Goal: Transaction & Acquisition: Book appointment/travel/reservation

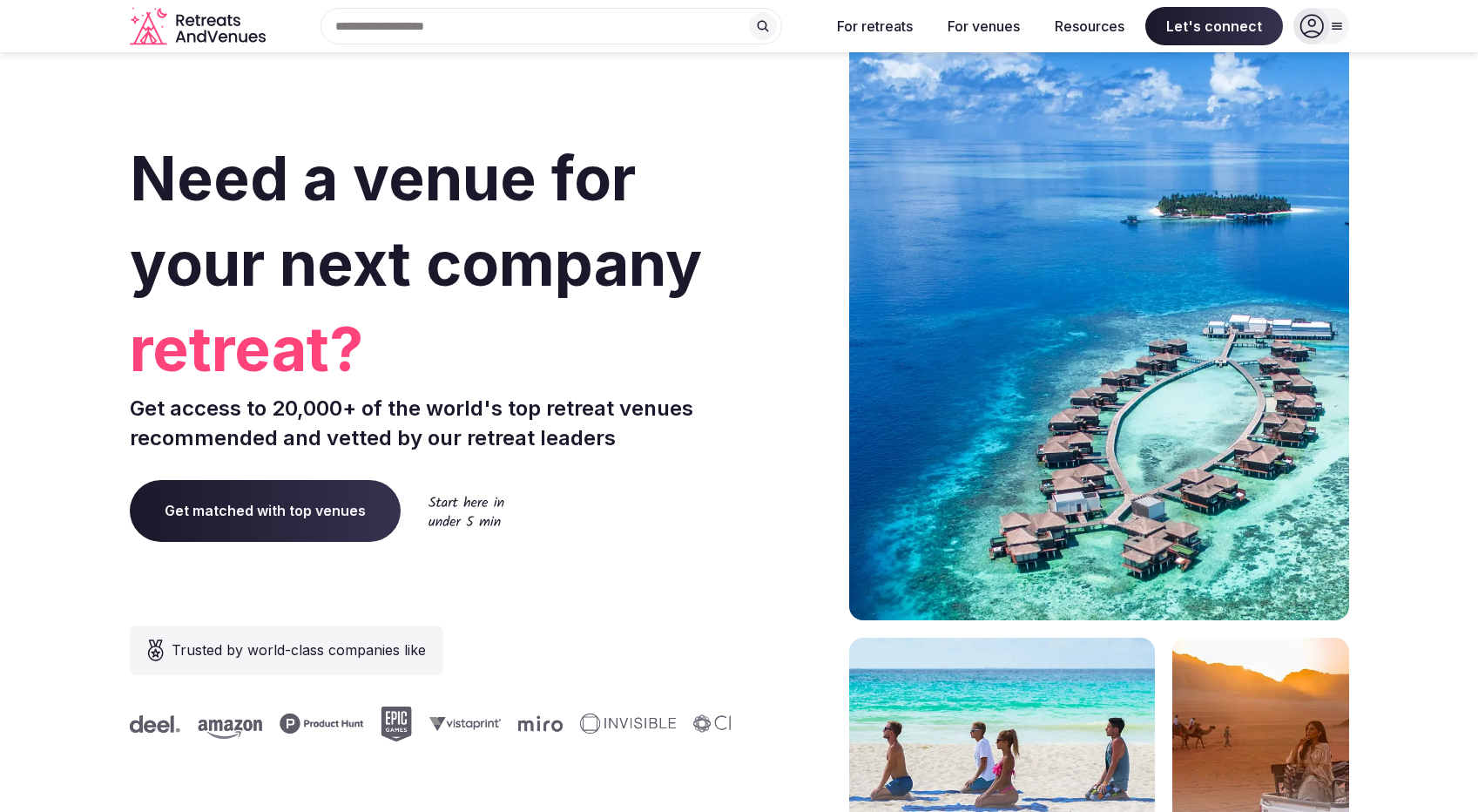
click at [1339, 24] on icon at bounding box center [1336, 26] width 9 height 6
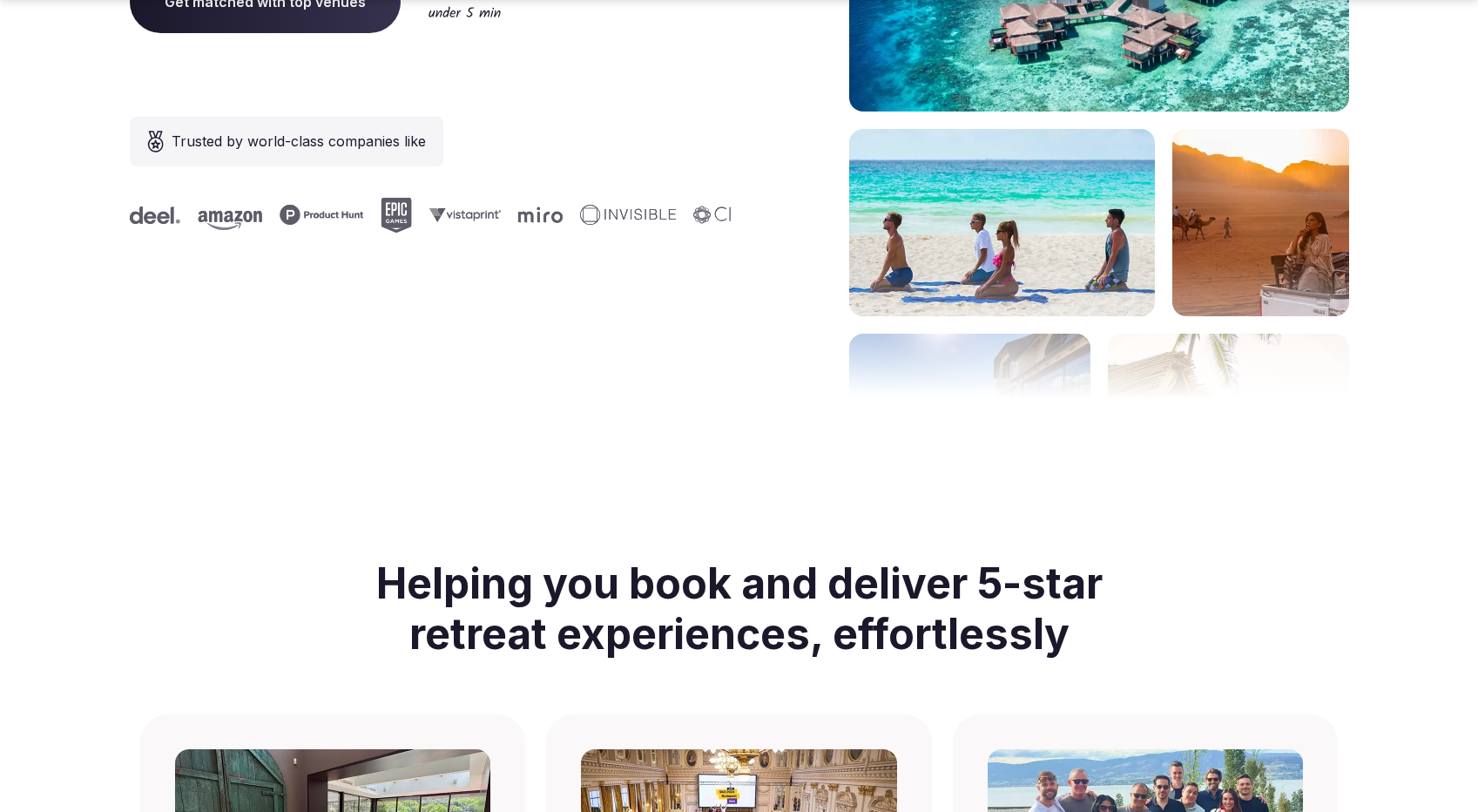
scroll to position [871, 0]
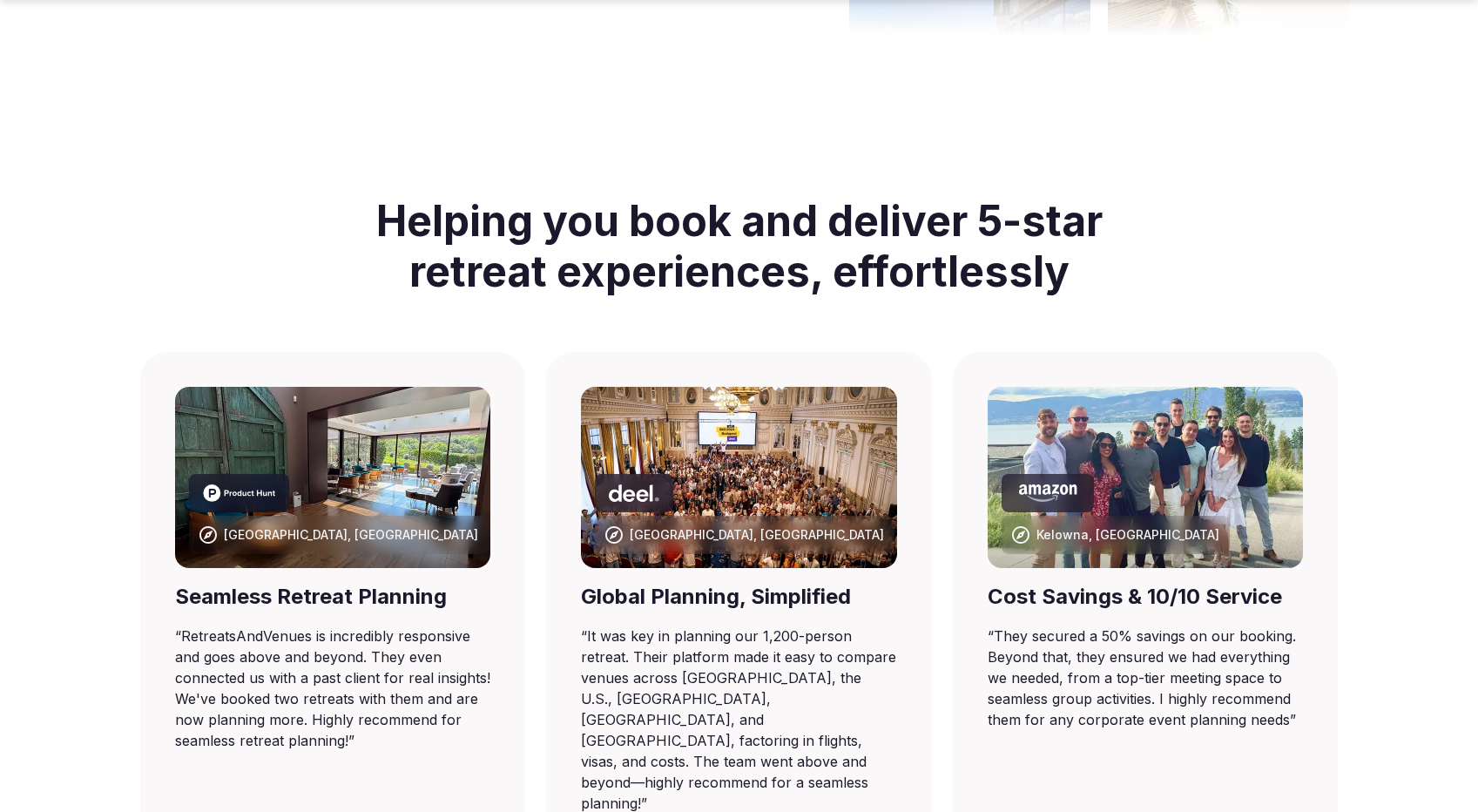
click at [450, 419] on img at bounding box center [333, 477] width 316 height 181
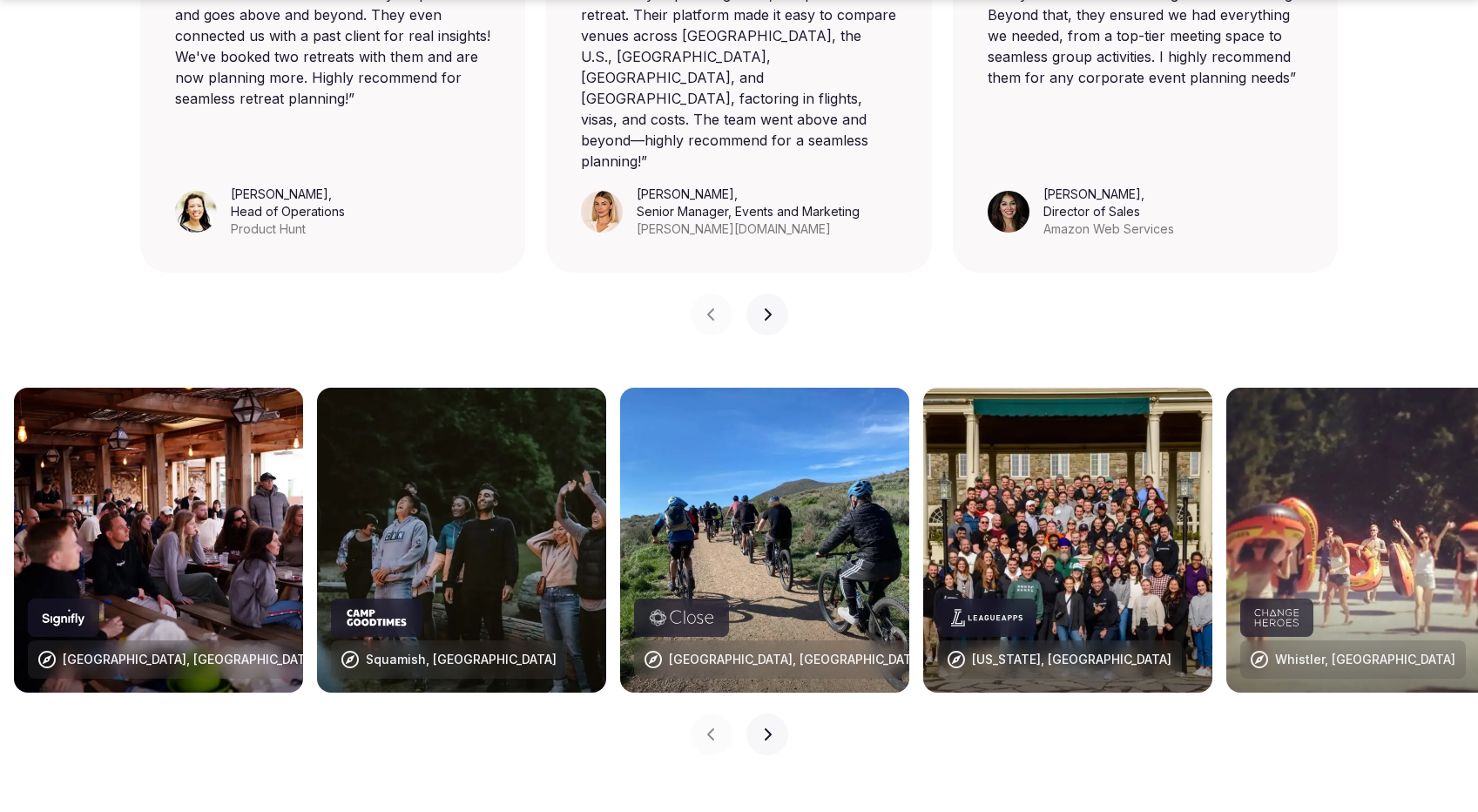
scroll to position [1742, 0]
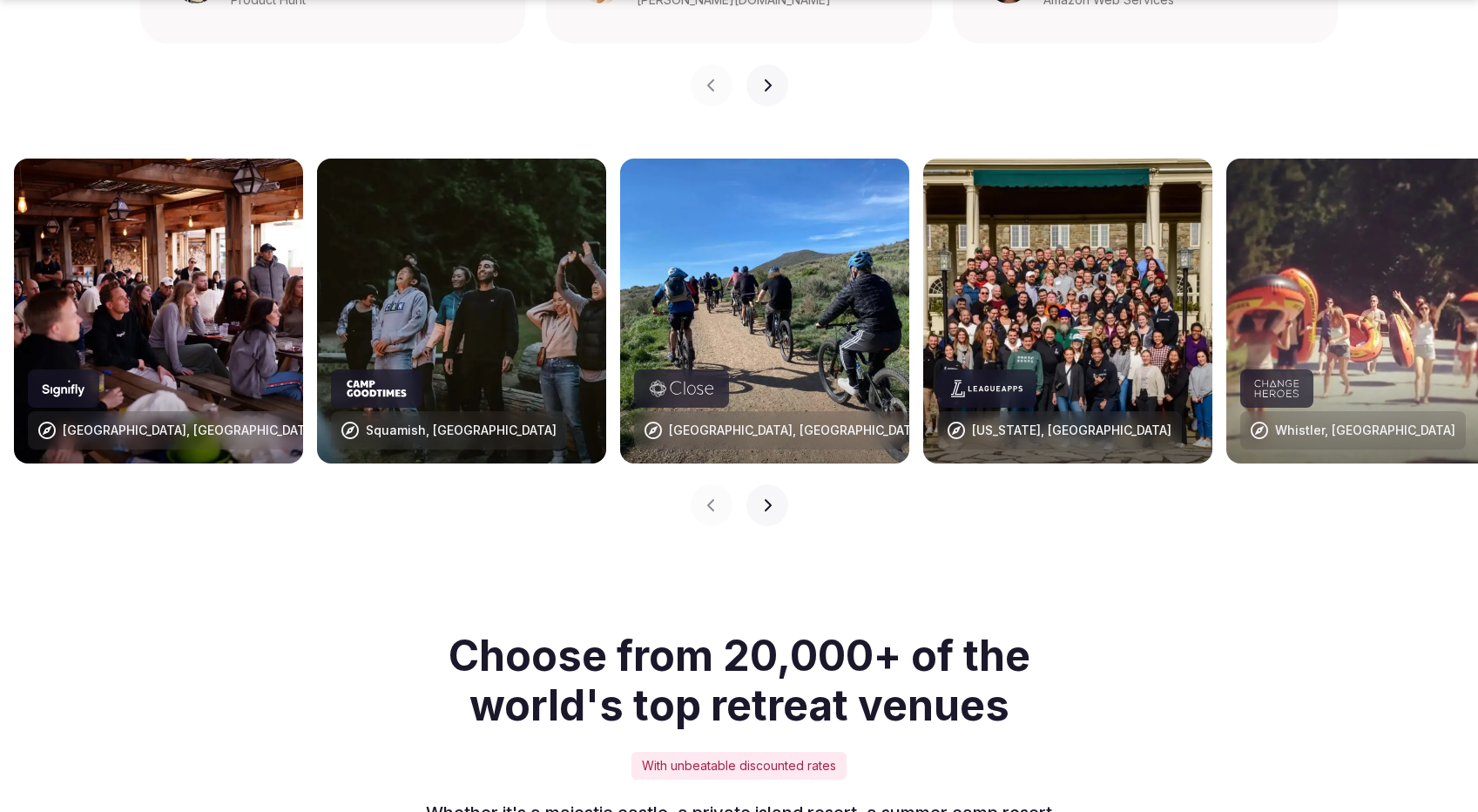
click at [166, 246] on img at bounding box center [158, 311] width 290 height 305
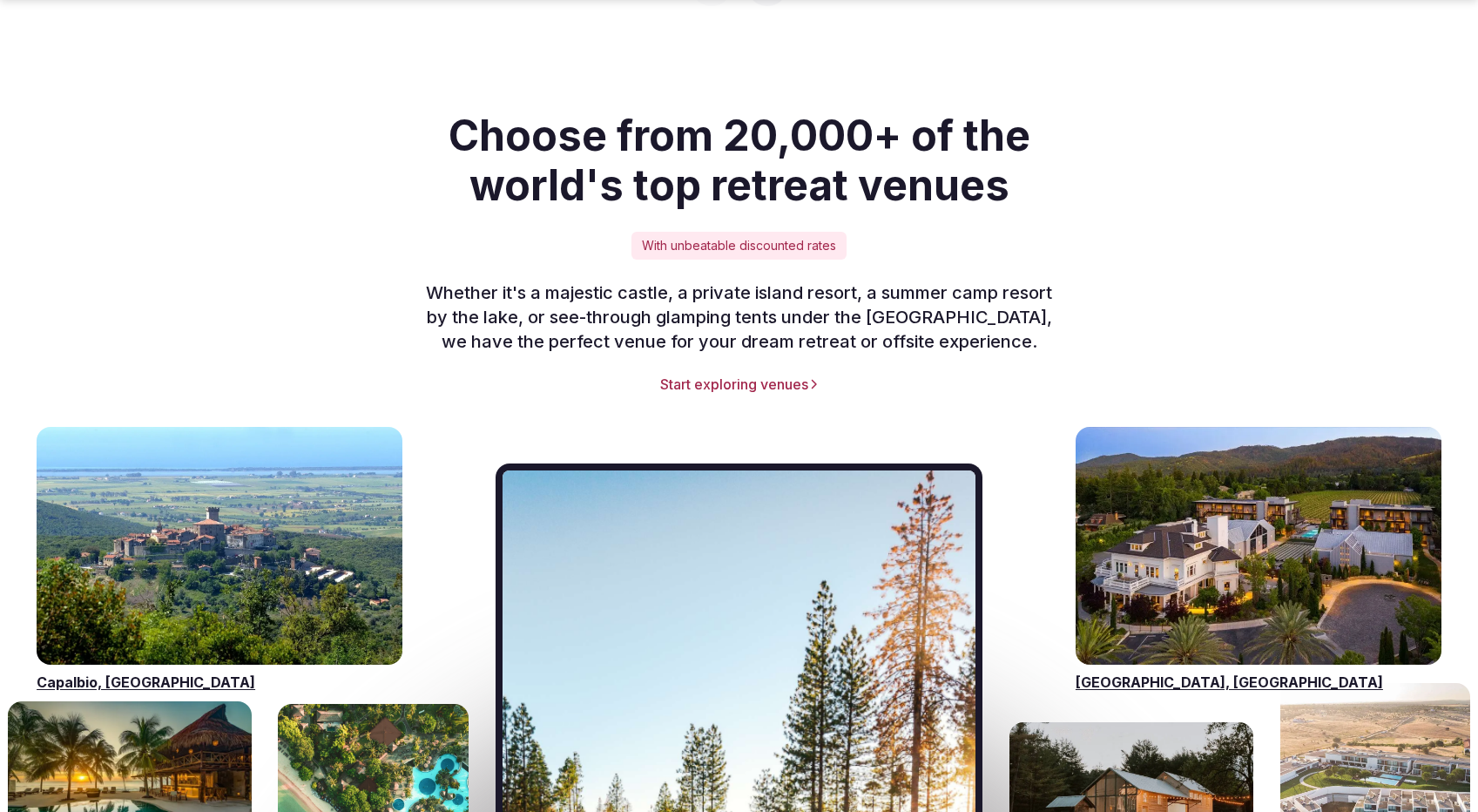
scroll to position [2439, 0]
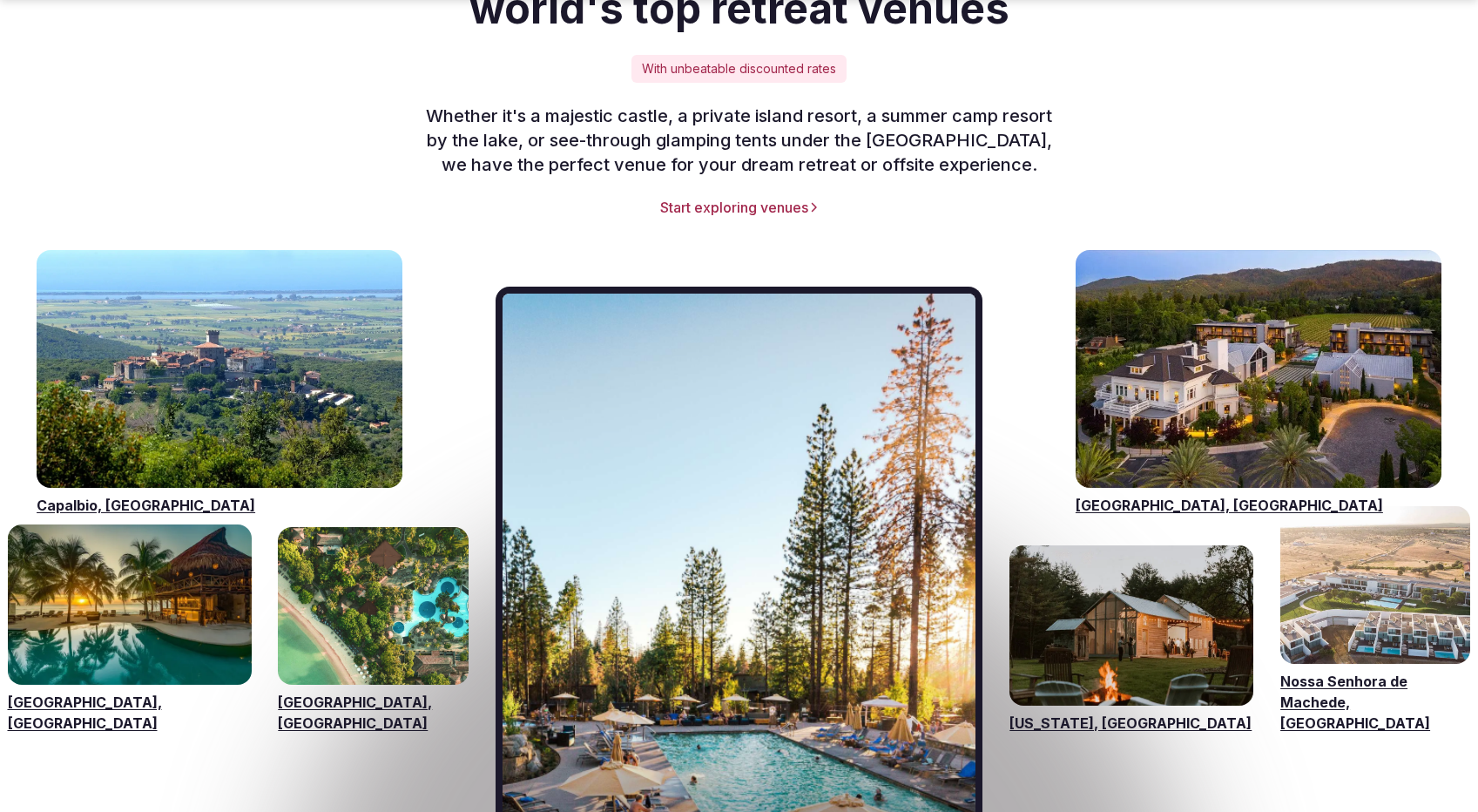
click at [215, 378] on link "Visit venues for Capalbio, Italy" at bounding box center [219, 369] width 366 height 237
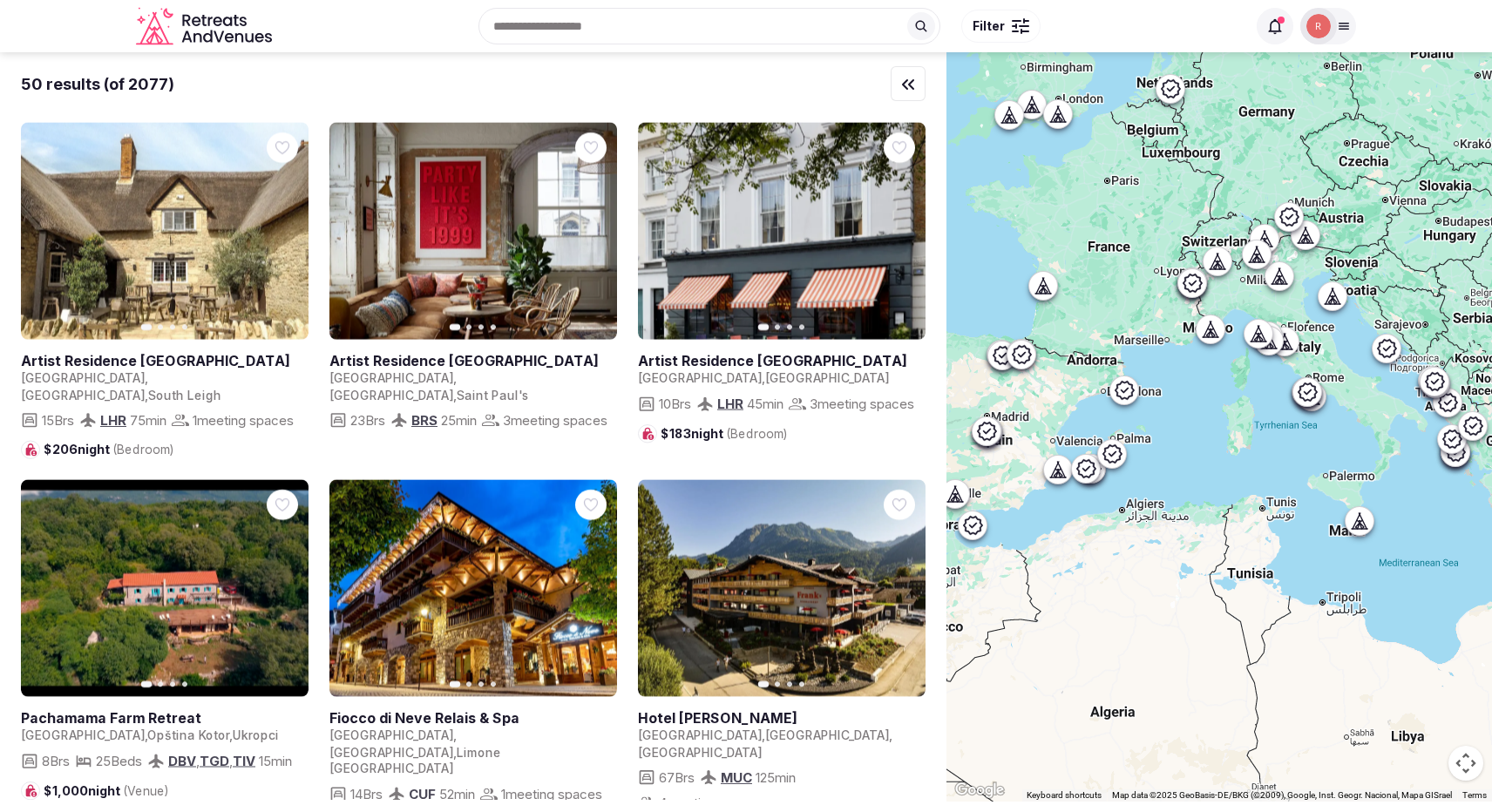
click at [1266, 332] on icon at bounding box center [1258, 333] width 17 height 17
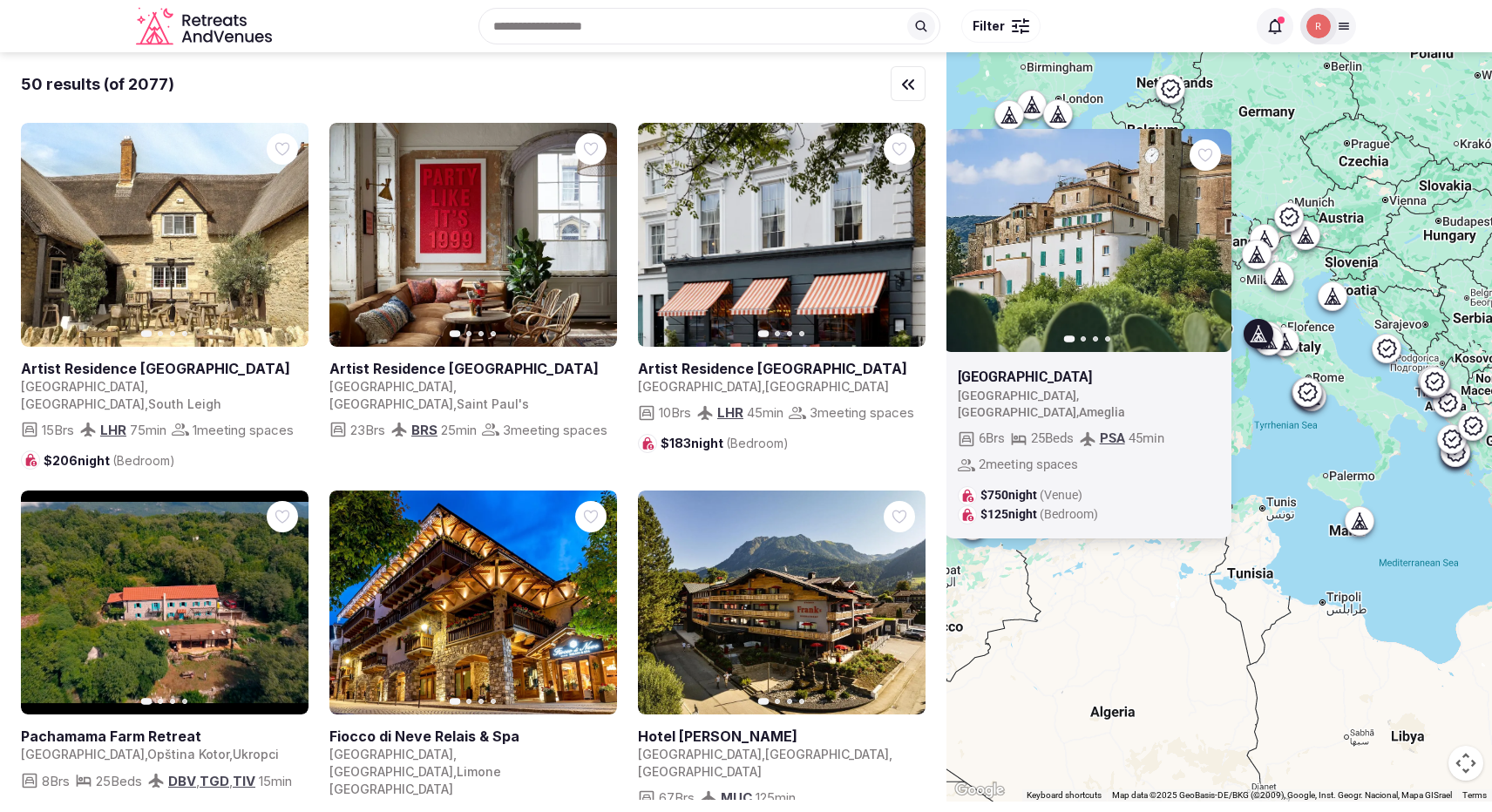
click at [1109, 304] on link at bounding box center [1087, 240] width 288 height 224
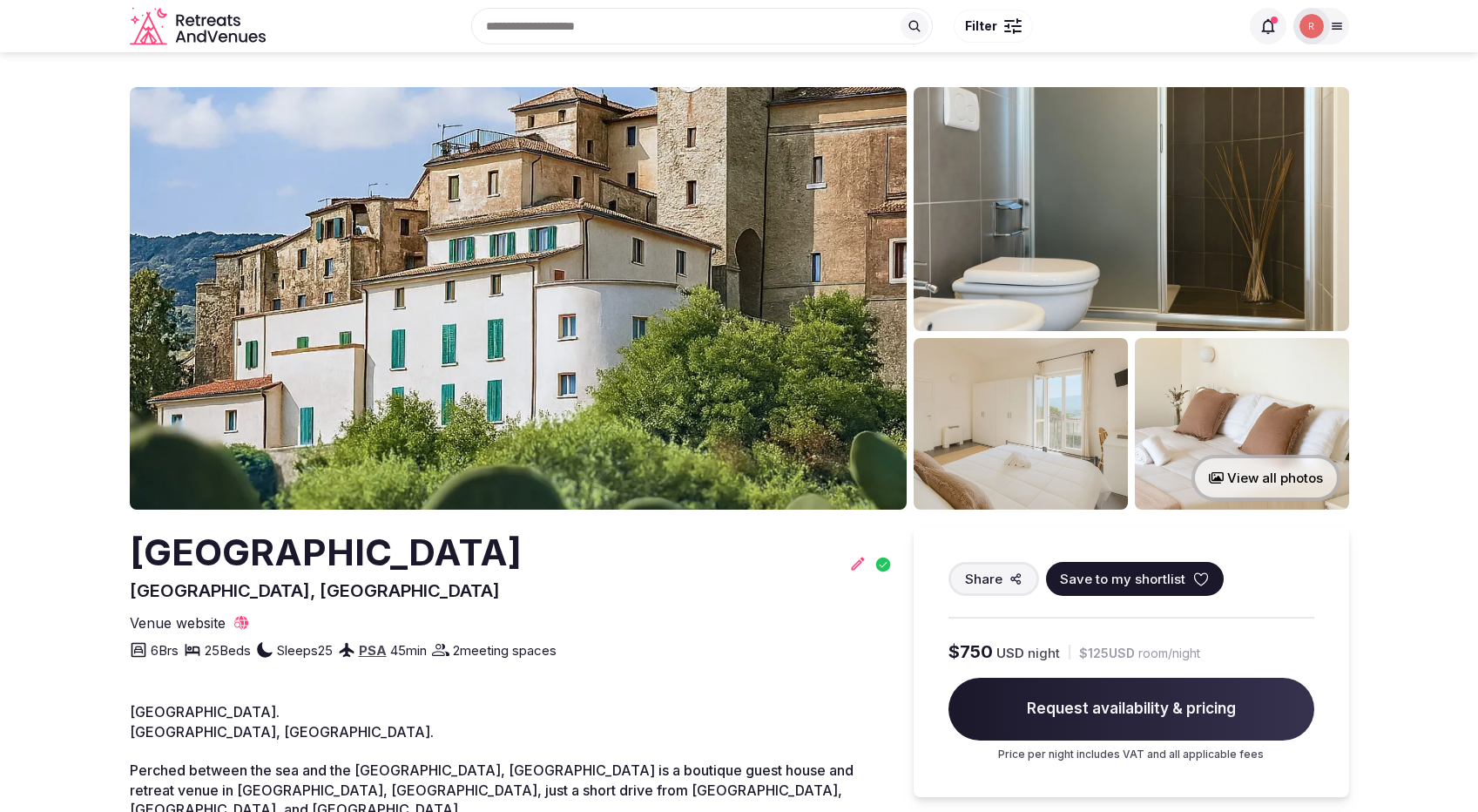
click at [1124, 575] on span "Save to my shortlist" at bounding box center [1123, 579] width 125 height 18
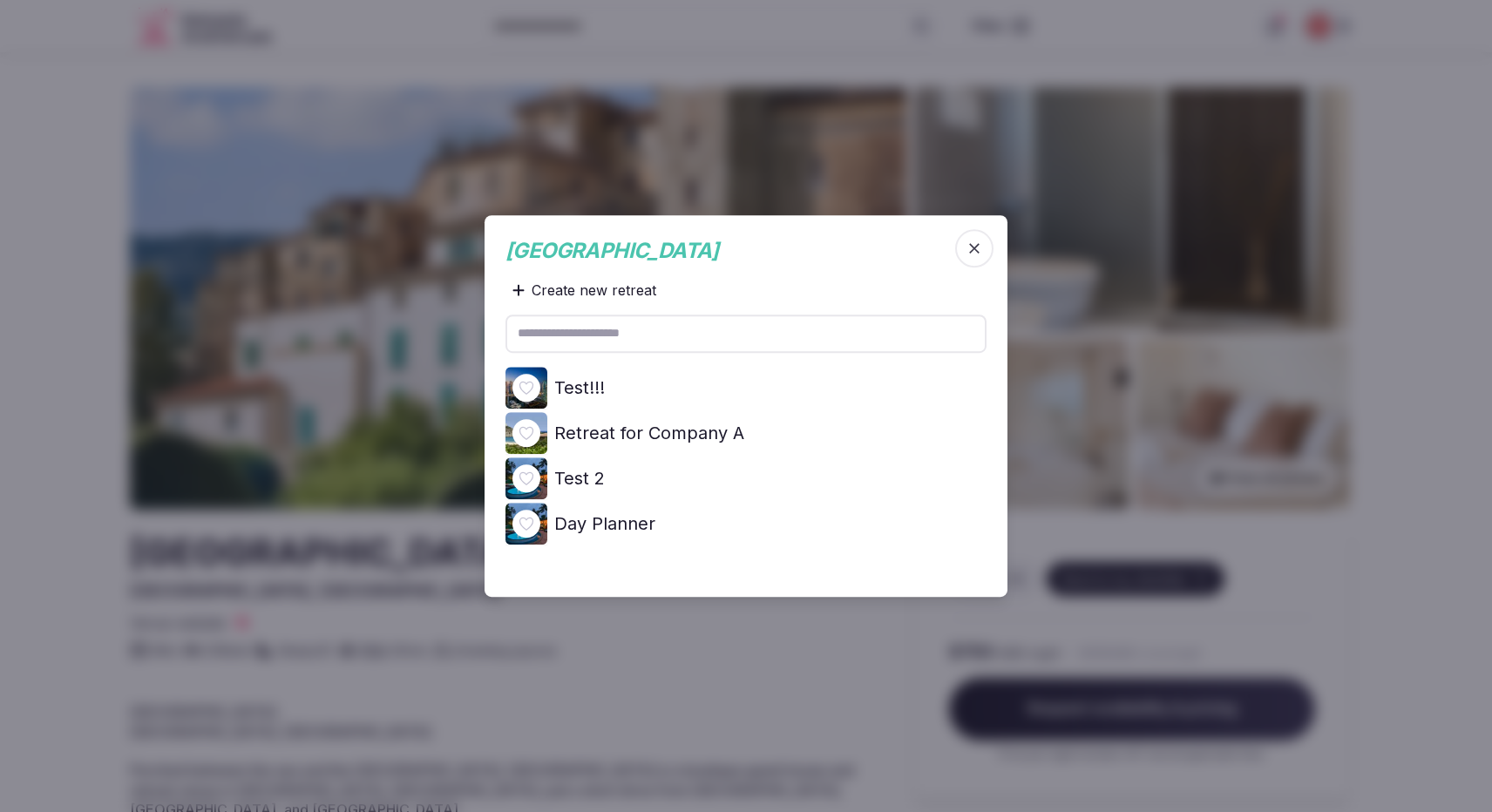
click at [606, 341] on input "text" at bounding box center [746, 333] width 481 height 38
click at [571, 332] on input "text" at bounding box center [746, 333] width 481 height 38
click at [627, 348] on input "text" at bounding box center [746, 333] width 481 height 38
click at [627, 343] on input "text" at bounding box center [746, 333] width 481 height 38
